Goal: Task Accomplishment & Management: Manage account settings

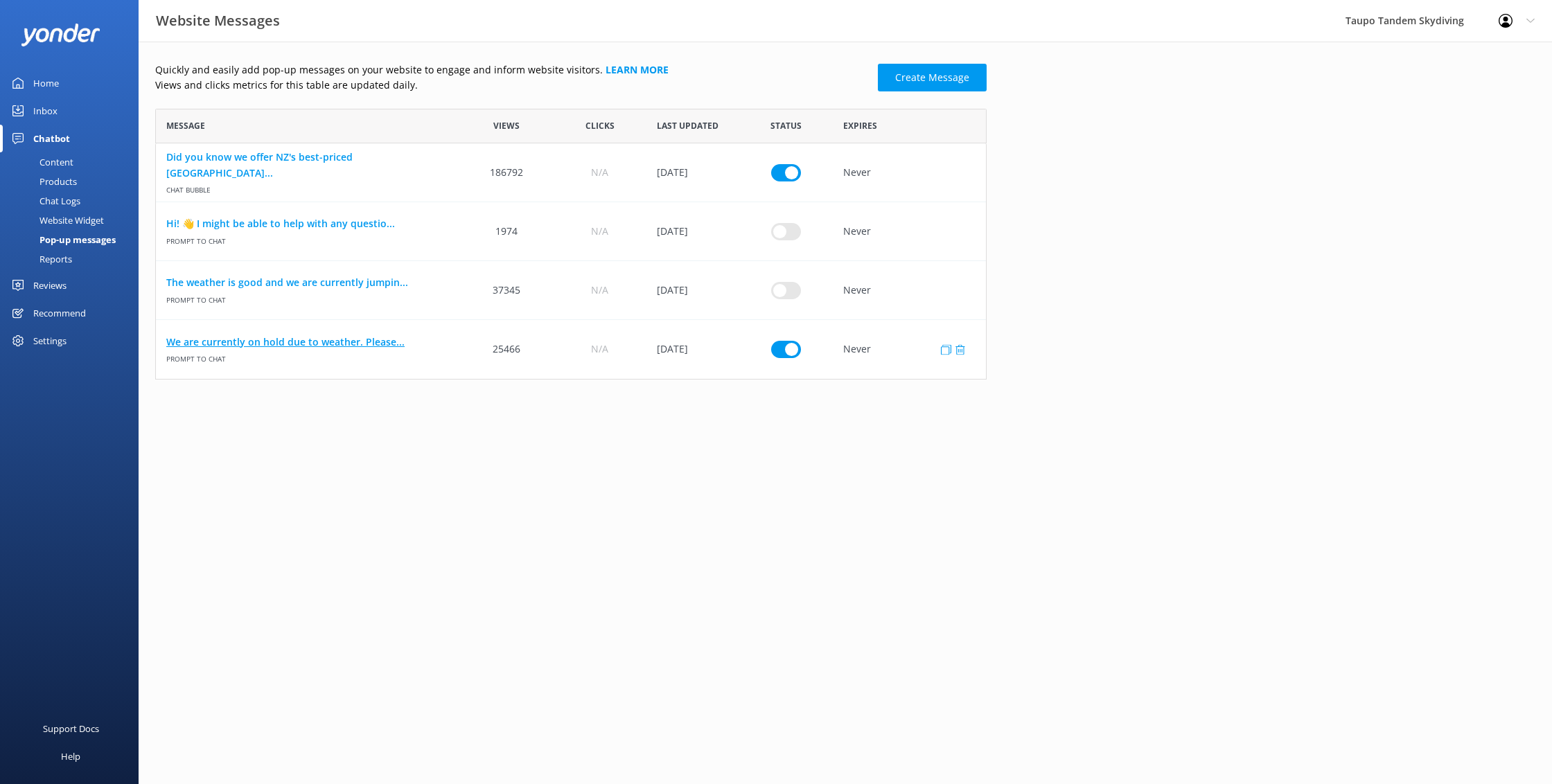
click at [286, 344] on link "We are currently on hold due to weather. Please..." at bounding box center [308, 342] width 283 height 16
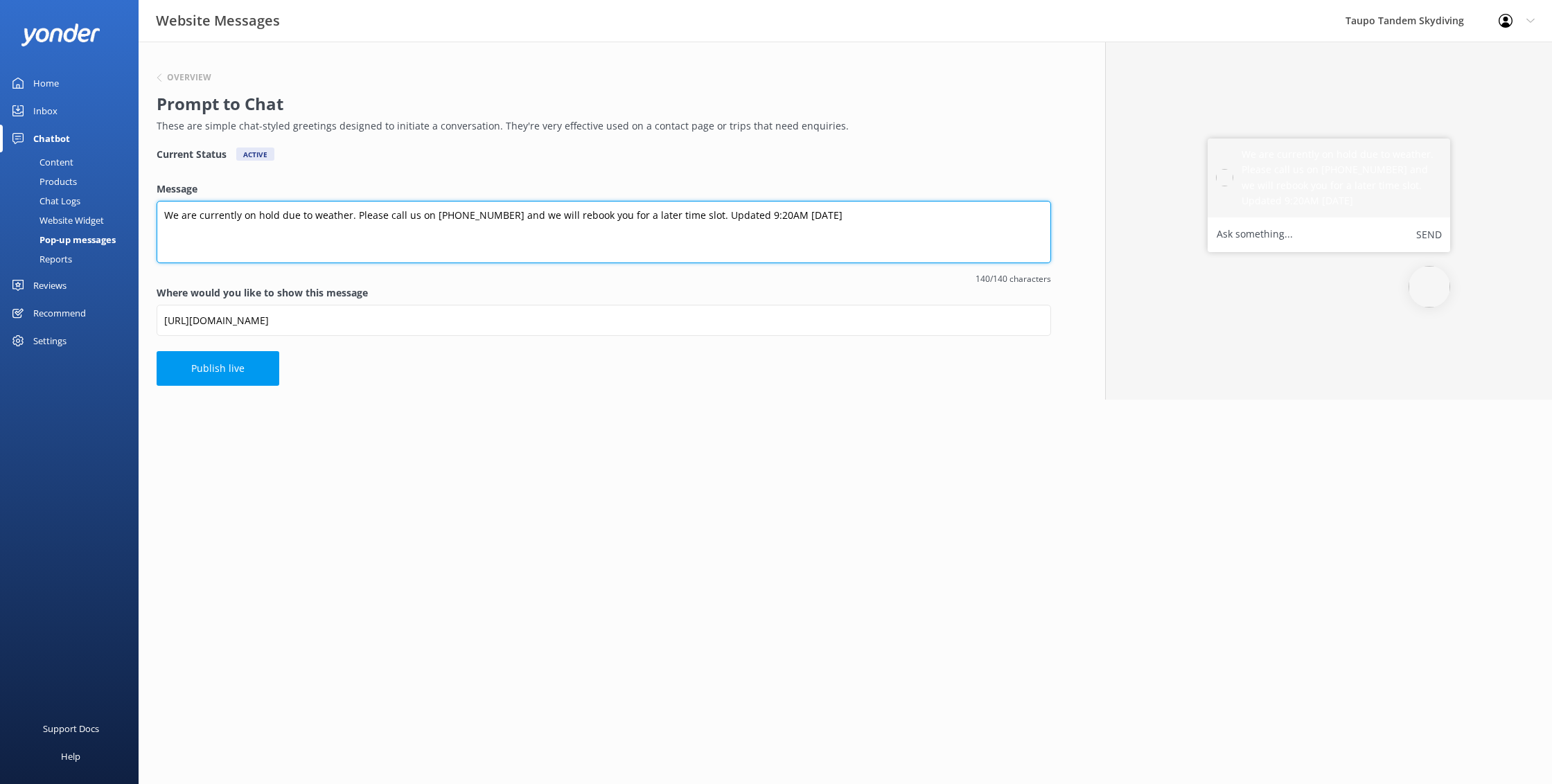
click at [734, 214] on textarea "We are currently on hold due to weather. Please call us on [PHONE_NUMBER] and w…" at bounding box center [604, 232] width 894 height 62
click at [805, 216] on textarea "We are currently on hold due to weather. Please call us on [PHONE_NUMBER] and w…" at bounding box center [604, 232] width 894 height 62
drag, startPoint x: 736, startPoint y: 214, endPoint x: 766, endPoint y: 216, distance: 30.1
click at [737, 214] on textarea "We are currently on hold due to weather. Please call us on [PHONE_NUMBER] and w…" at bounding box center [604, 232] width 894 height 62
type textarea "We are currently on hold due to weather. Please call us on [PHONE_NUMBER] and w…"
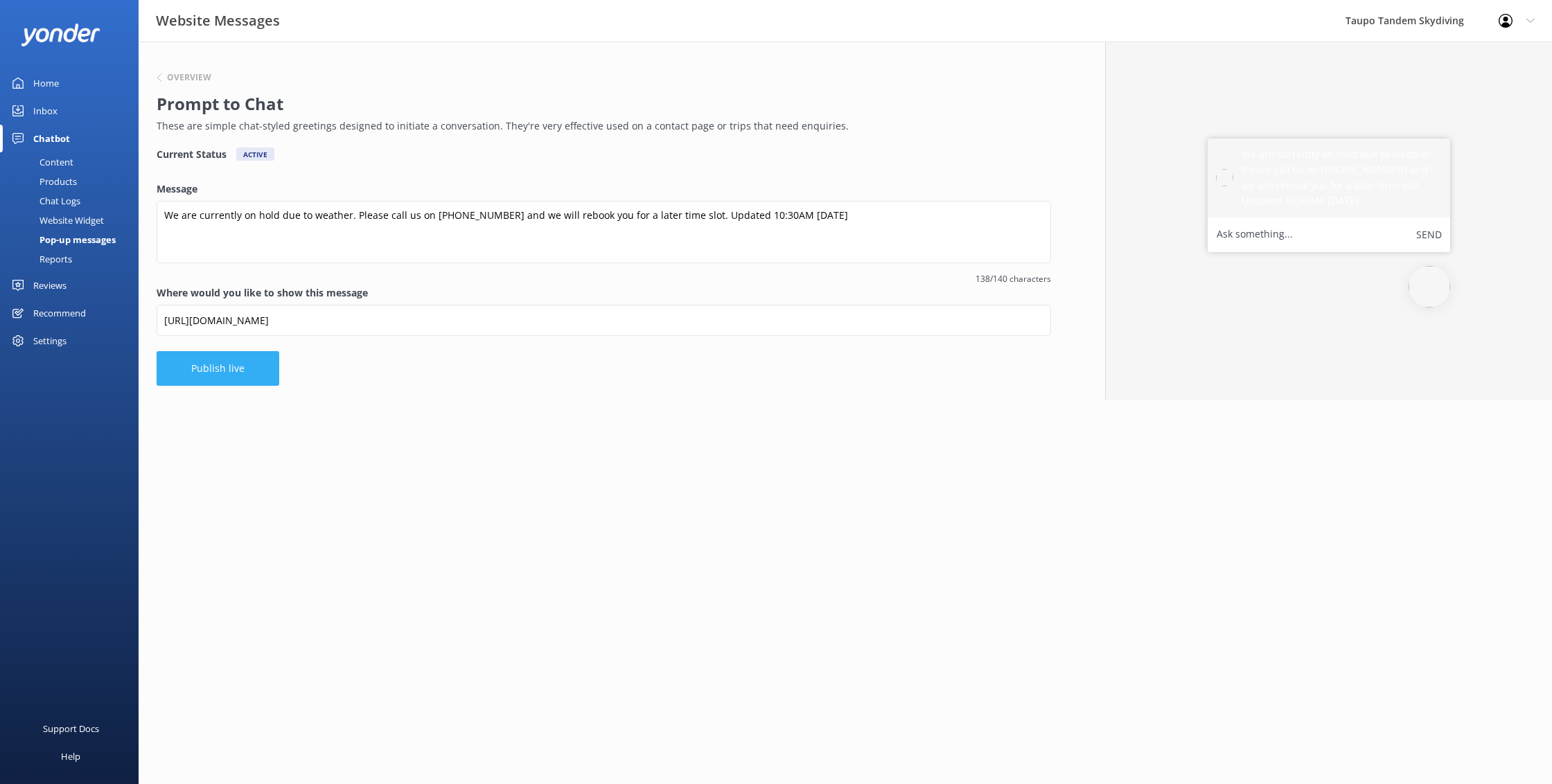
click at [184, 365] on button "Publish live" at bounding box center [218, 368] width 123 height 35
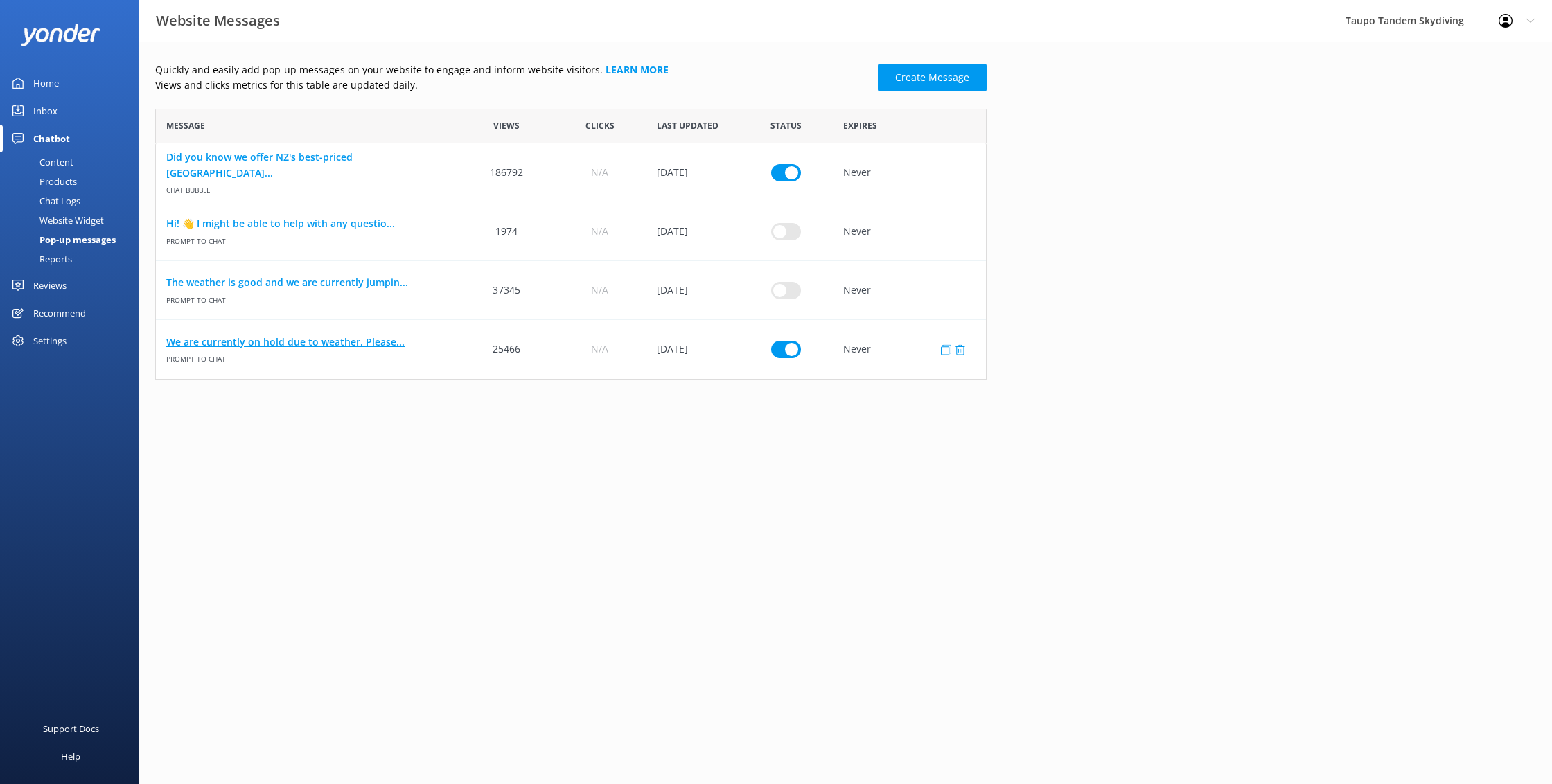
click at [308, 338] on link "We are currently on hold due to weather. Please..." at bounding box center [308, 342] width 283 height 16
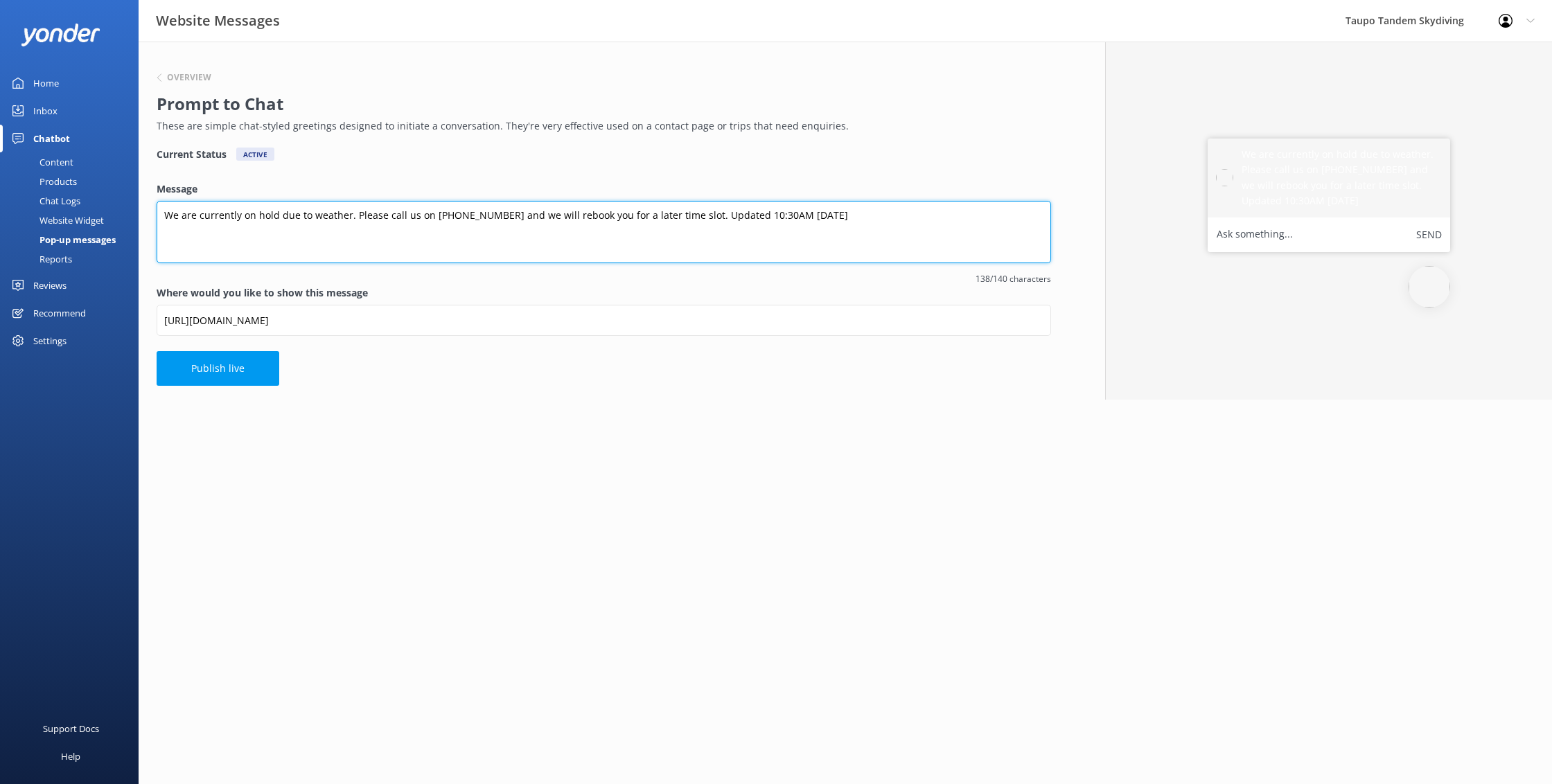
click at [737, 214] on textarea "We are currently on hold due to weather. Please call us on [PHONE_NUMBER] and w…" at bounding box center [604, 232] width 894 height 62
type textarea "We are currently on hold due to weather. Please call us on [PHONE_NUMBER] and w…"
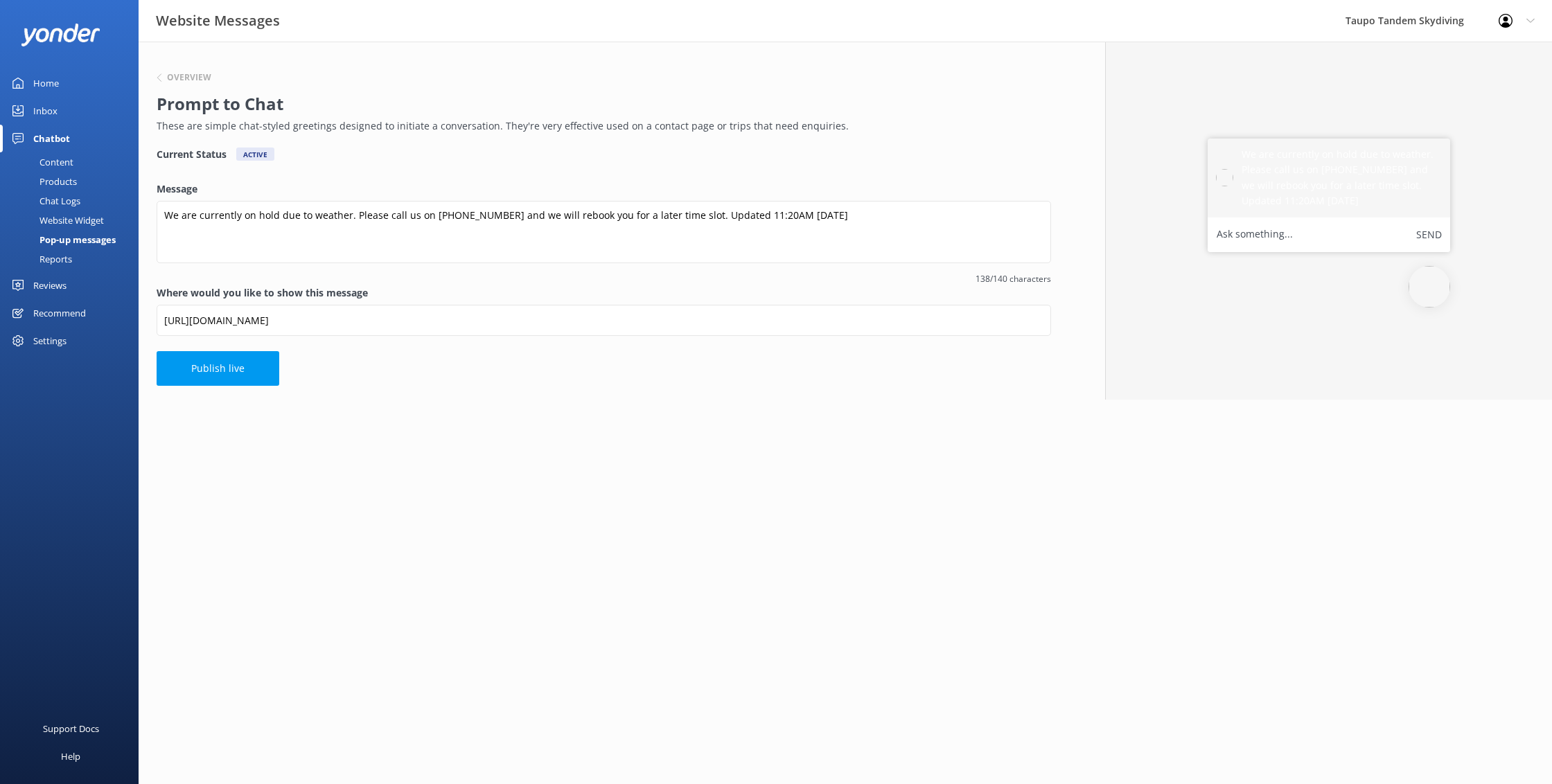
click at [204, 358] on button "Publish live" at bounding box center [218, 368] width 123 height 35
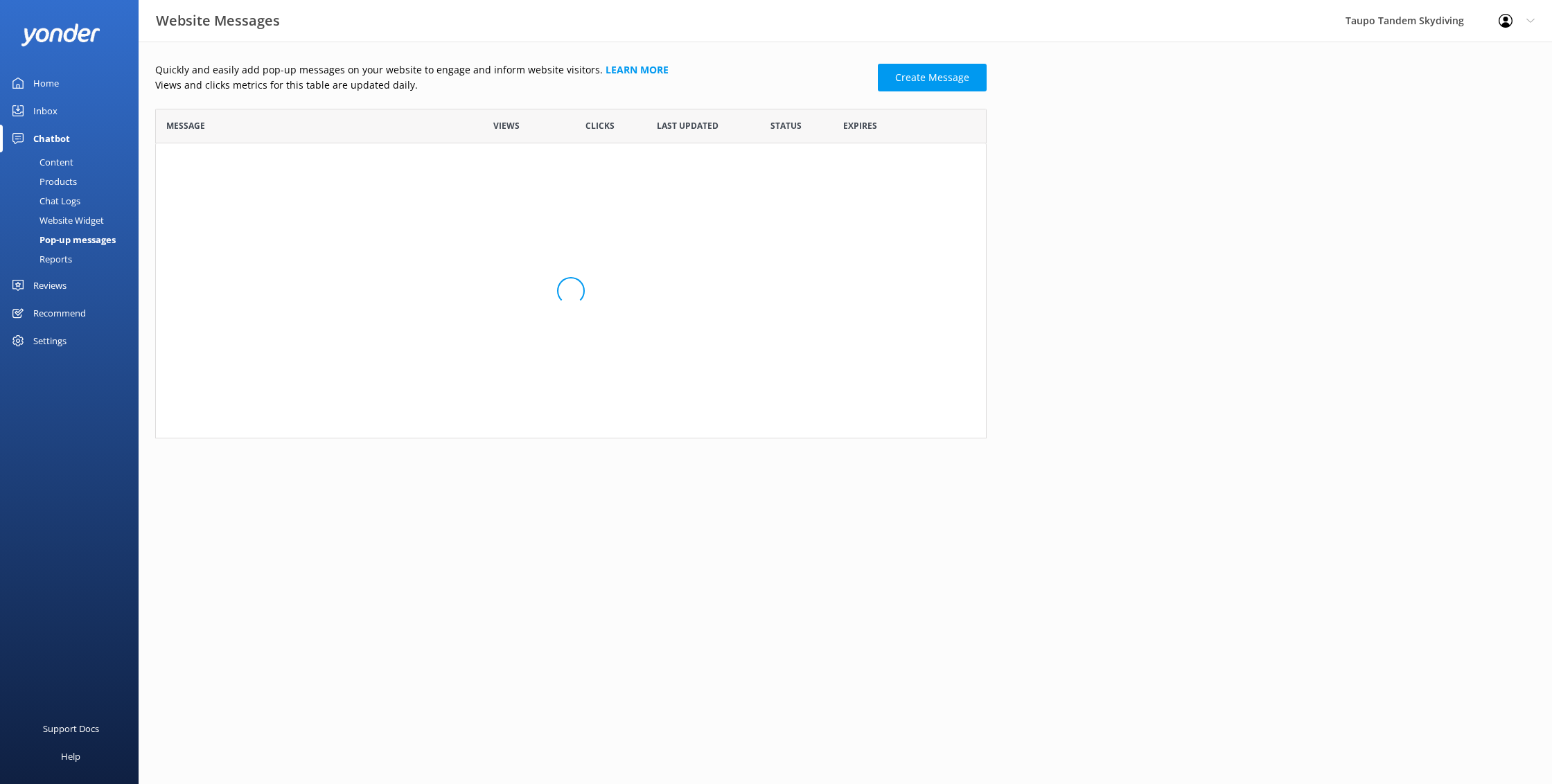
scroll to position [270, 831]
